Goal: Information Seeking & Learning: Compare options

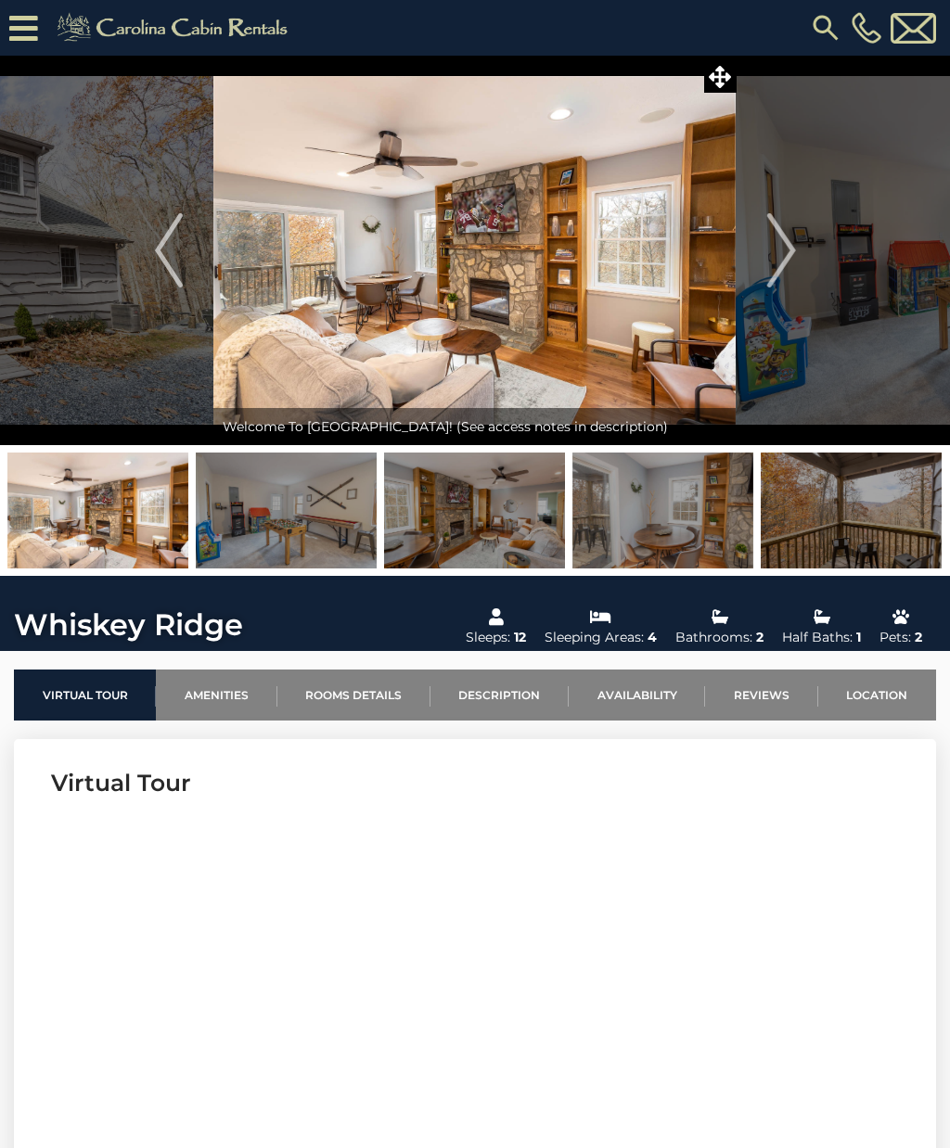
click at [126, 30] on img at bounding box center [175, 27] width 256 height 37
click at [135, 40] on img at bounding box center [175, 27] width 256 height 37
